Goal: Task Accomplishment & Management: Manage account settings

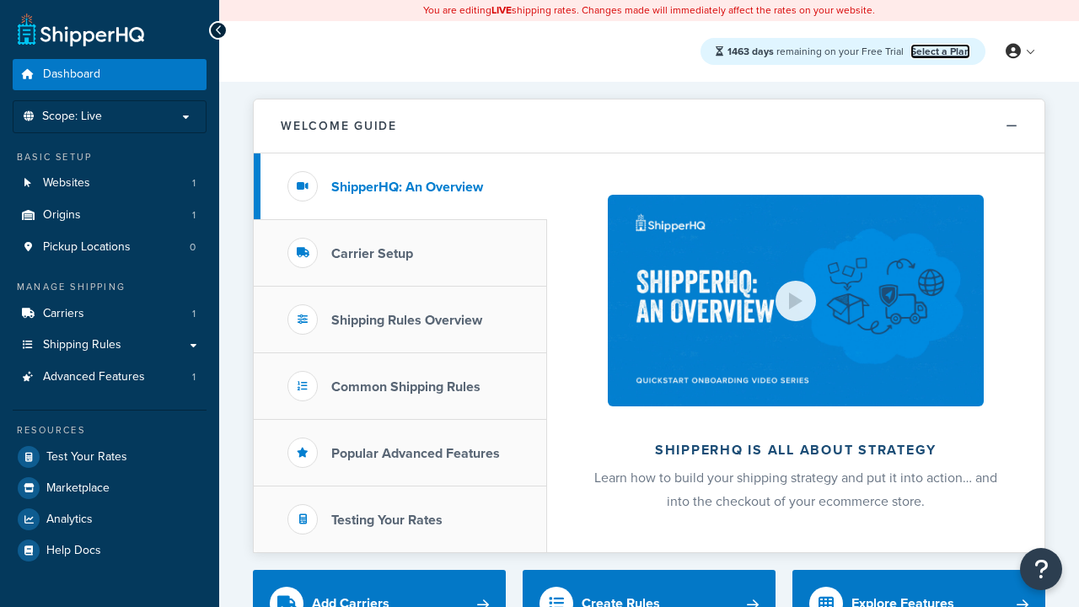
click at [940, 51] on link "Select a Plan" at bounding box center [941, 51] width 60 height 15
